Goal: Information Seeking & Learning: Learn about a topic

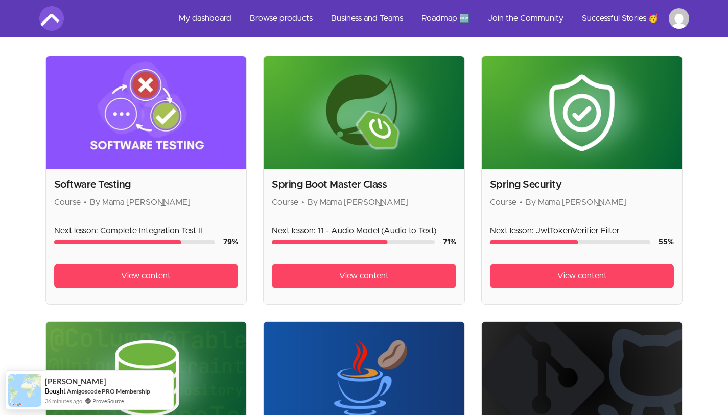
scroll to position [232, 0]
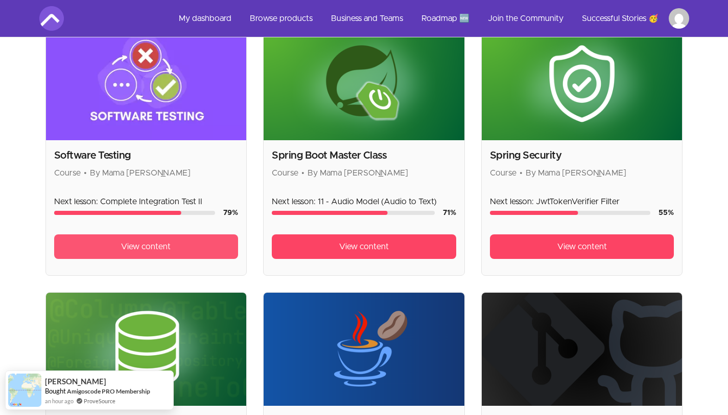
click at [153, 249] on span "View content" at bounding box center [146, 246] width 50 height 12
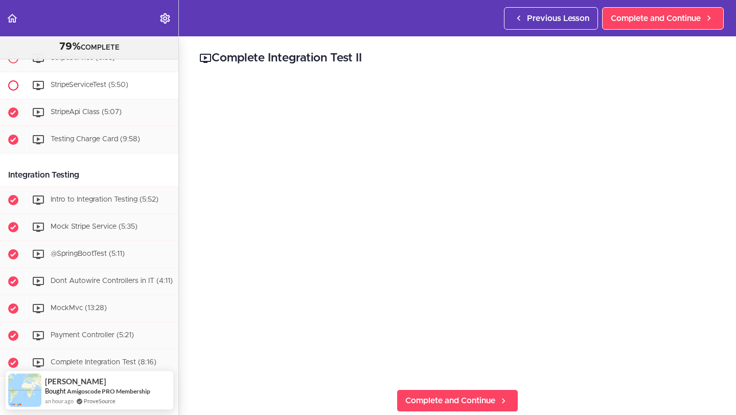
scroll to position [1210, 0]
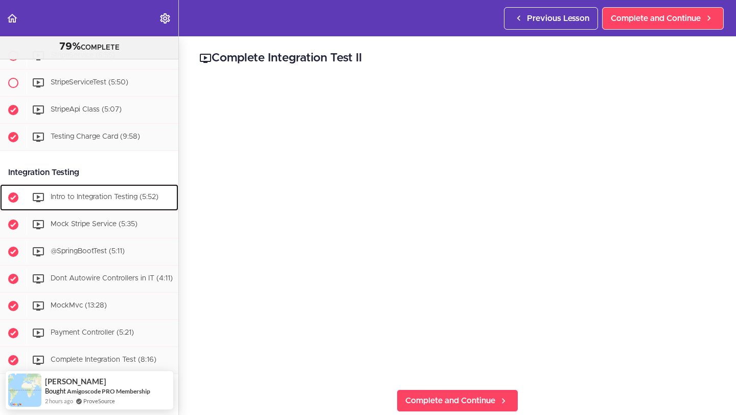
click at [106, 200] on span "Intro to Integration Testing (5:52)" at bounding box center [105, 196] width 108 height 7
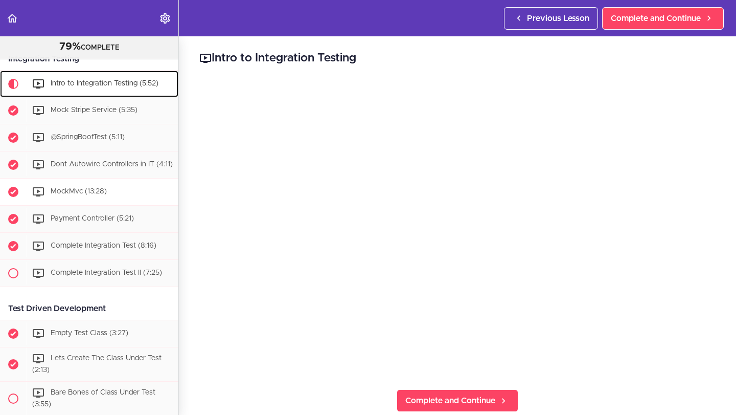
scroll to position [1333, 0]
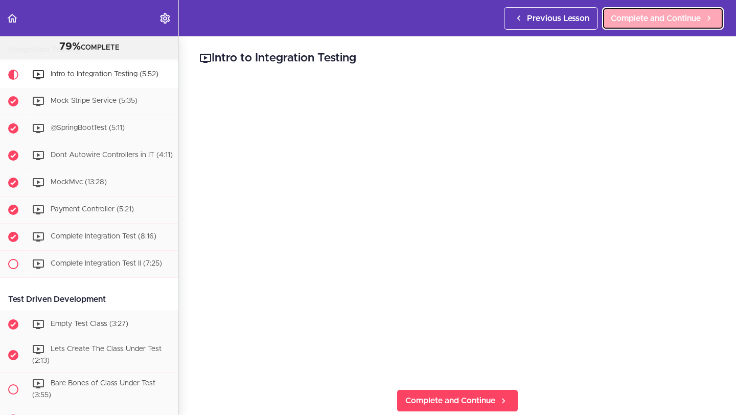
click at [680, 13] on span "Complete and Continue" at bounding box center [656, 18] width 90 height 12
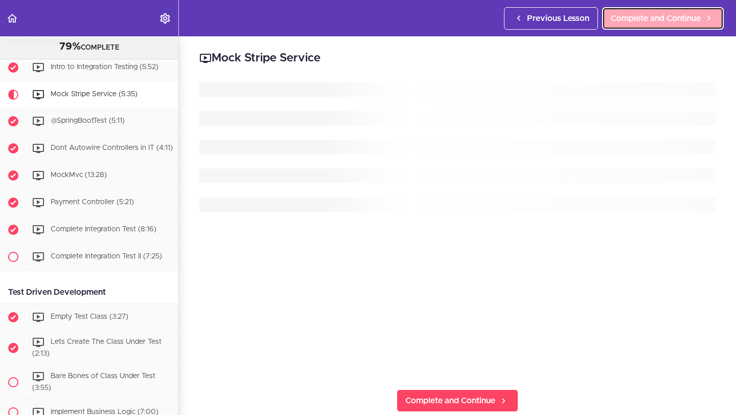
scroll to position [1360, 0]
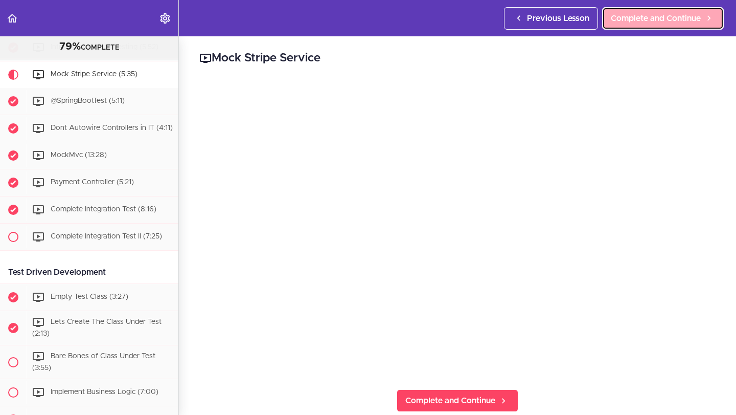
click at [651, 21] on span "Complete and Continue" at bounding box center [656, 18] width 90 height 12
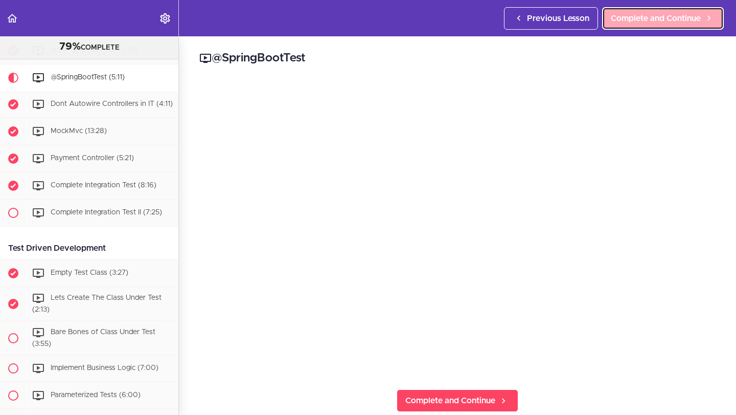
scroll to position [1387, 0]
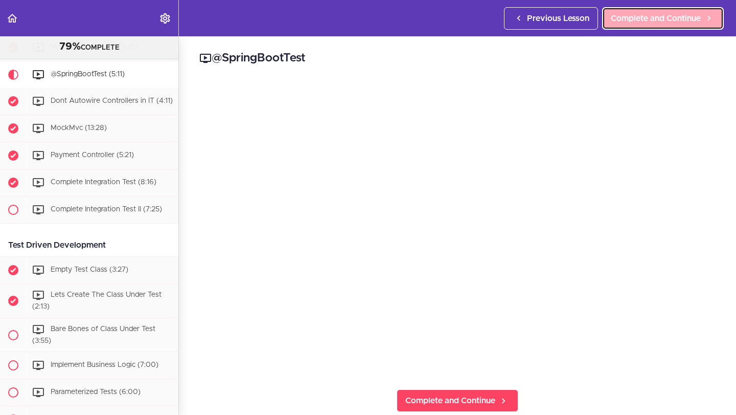
click at [657, 16] on span "Complete and Continue" at bounding box center [656, 18] width 90 height 12
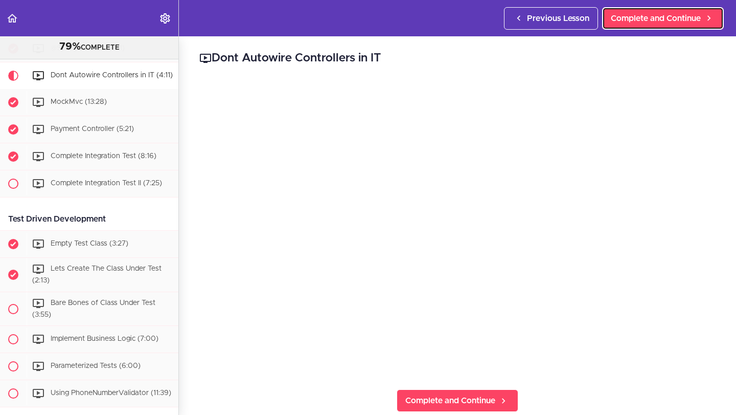
scroll to position [1414, 0]
click at [659, 17] on span "Complete and Continue" at bounding box center [656, 18] width 90 height 12
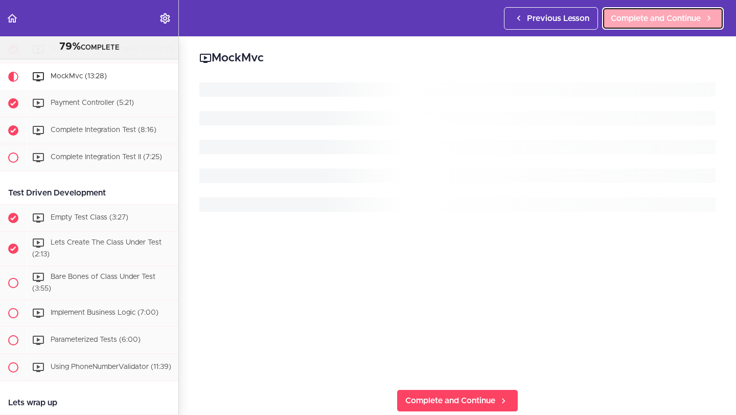
scroll to position [1448, 0]
